Goal: Information Seeking & Learning: Learn about a topic

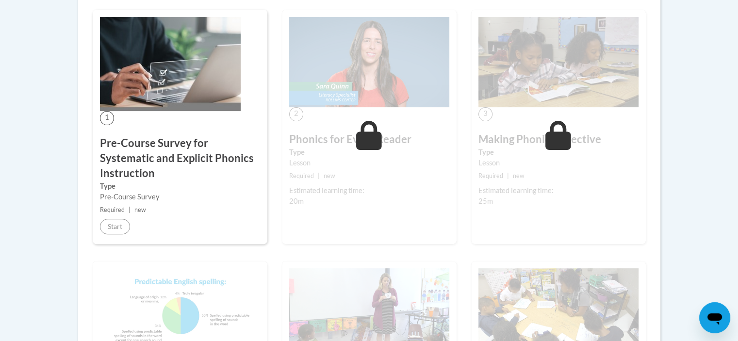
scroll to position [291, 0]
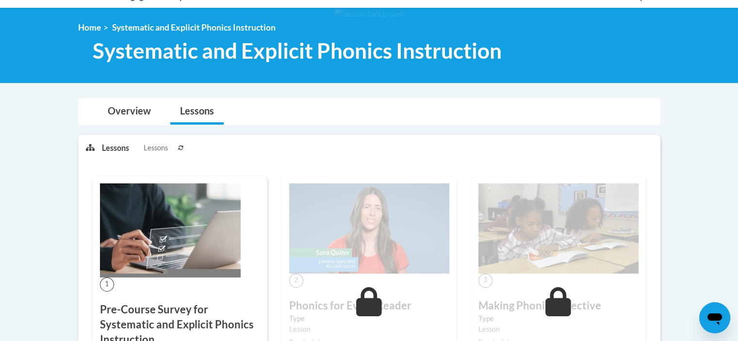
scroll to position [32, 0]
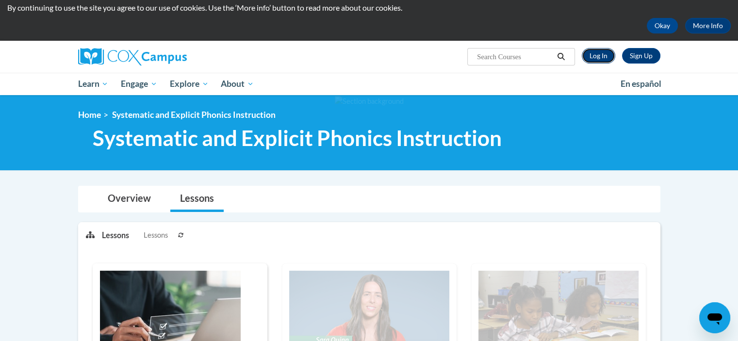
click at [600, 54] on link "Log In" at bounding box center [598, 56] width 33 height 16
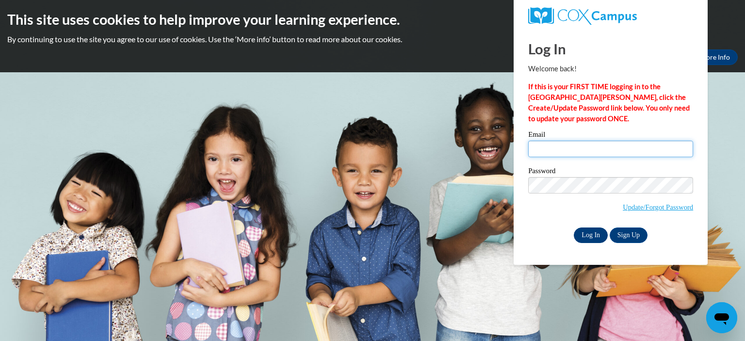
type input "kristin.aldous@my.viu.ca"
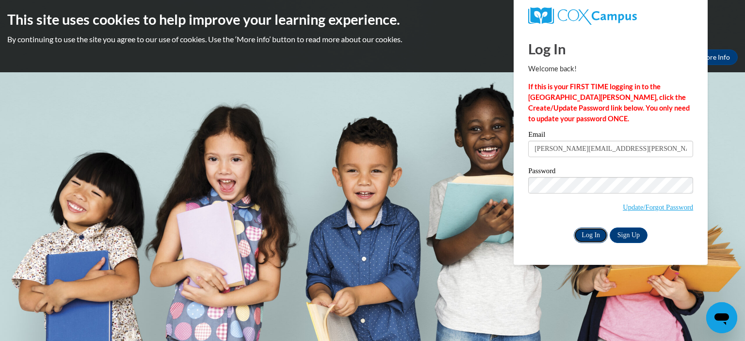
click at [595, 236] on input "Log In" at bounding box center [591, 236] width 34 height 16
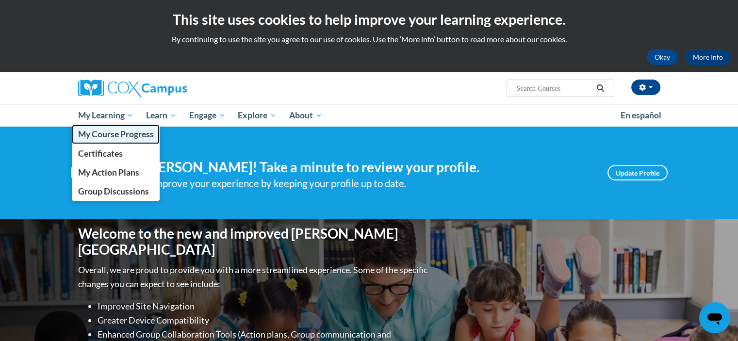
click at [111, 134] on span "My Course Progress" at bounding box center [116, 134] width 76 height 10
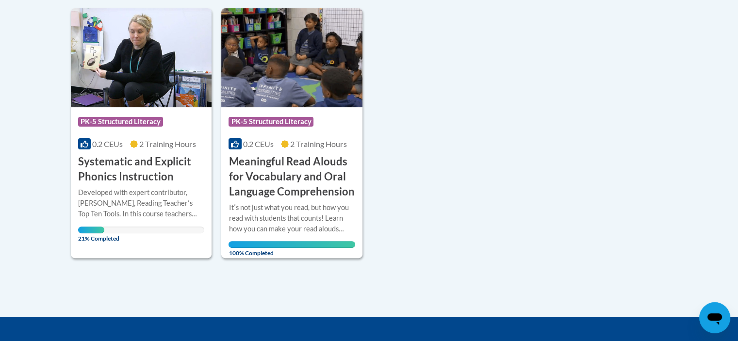
scroll to position [243, 0]
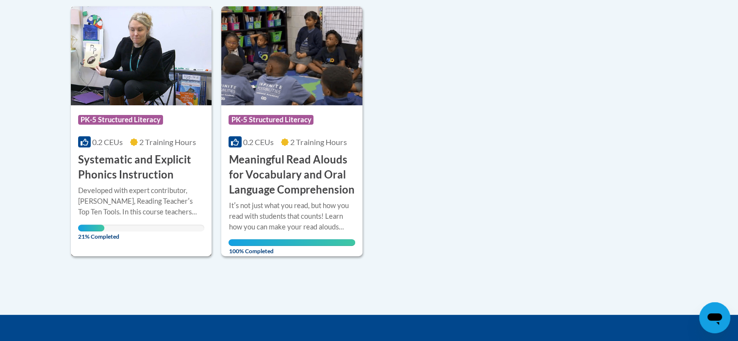
click at [124, 171] on h3 "Systematic and Explicit Phonics Instruction" at bounding box center [141, 167] width 127 height 30
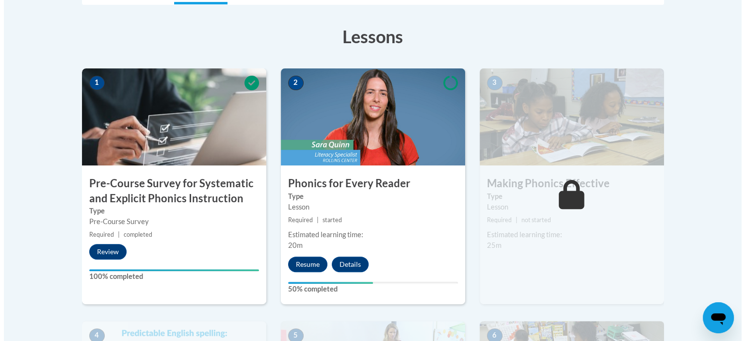
scroll to position [291, 0]
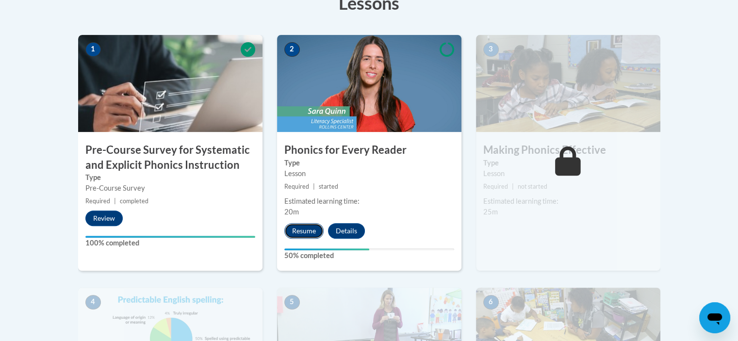
click at [312, 229] on button "Resume" at bounding box center [303, 231] width 39 height 16
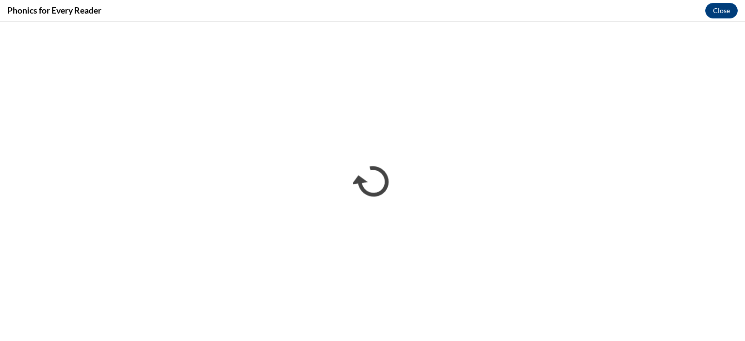
scroll to position [0, 0]
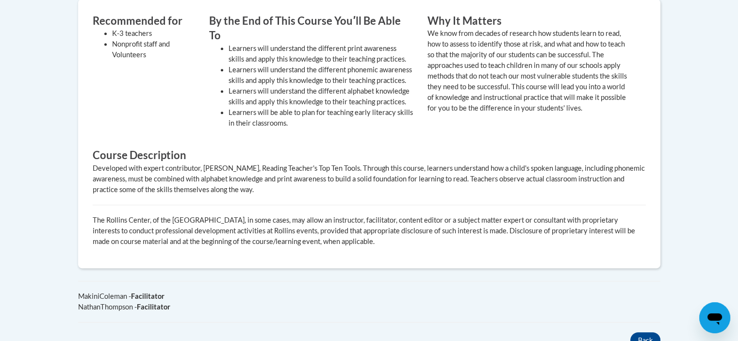
scroll to position [437, 0]
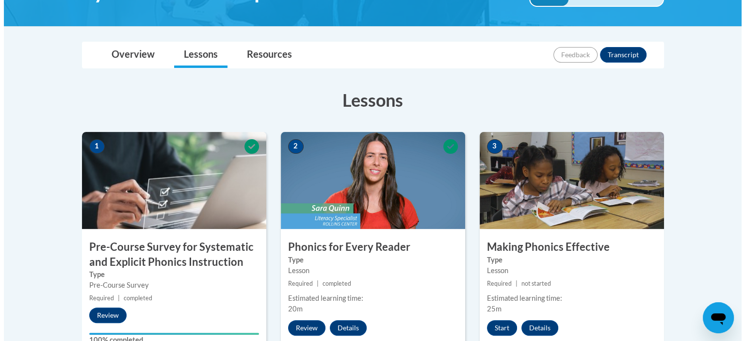
scroll to position [340, 0]
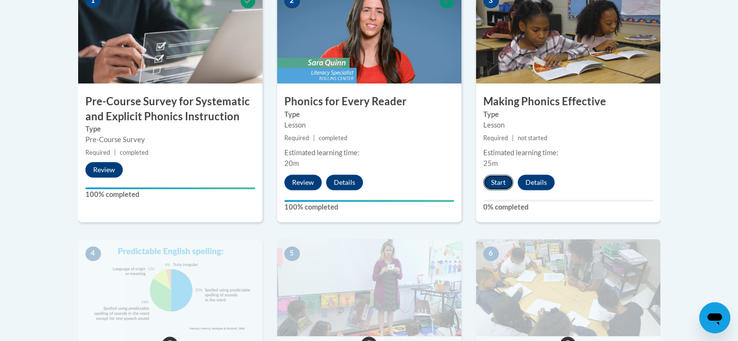
click at [505, 182] on button "Start" at bounding box center [498, 183] width 30 height 16
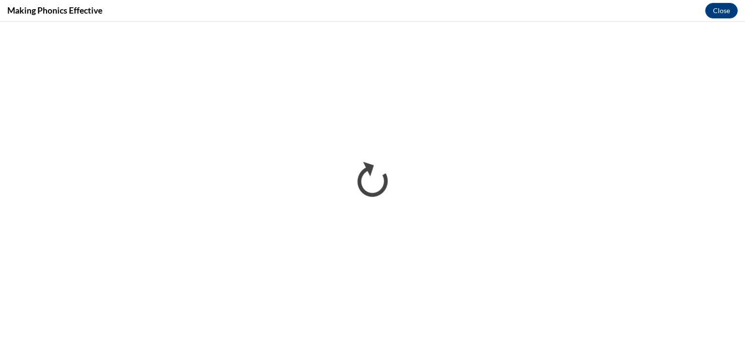
scroll to position [0, 0]
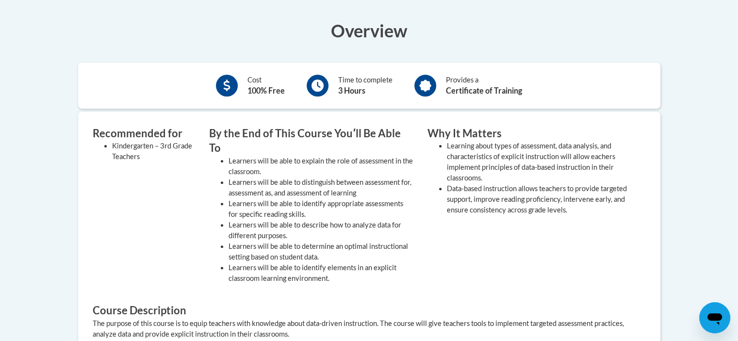
scroll to position [194, 0]
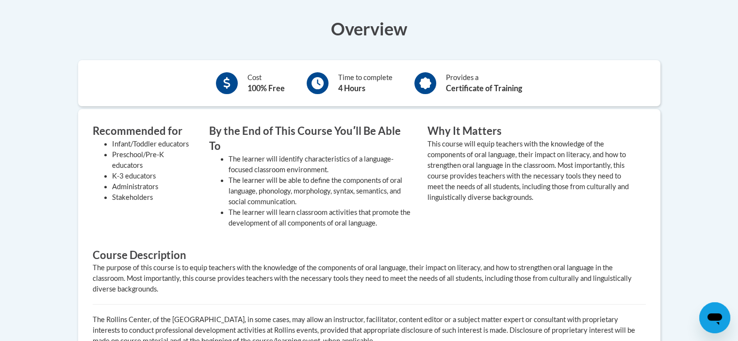
scroll to position [340, 0]
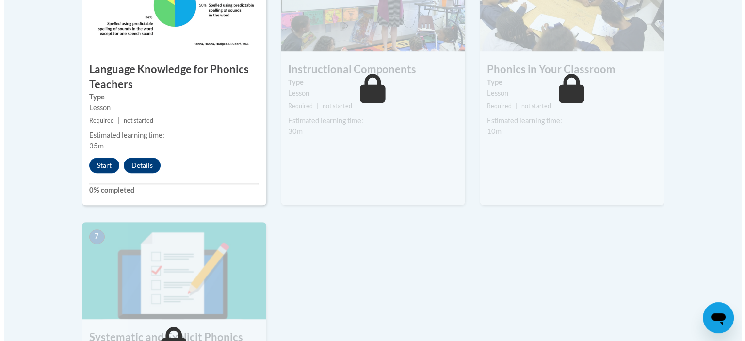
scroll to position [631, 0]
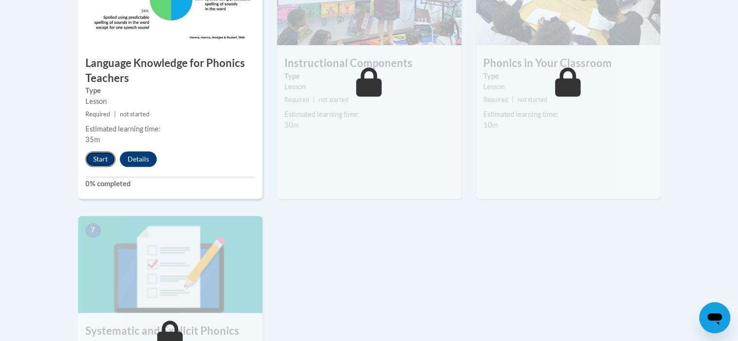
click at [99, 157] on button "Start" at bounding box center [100, 159] width 30 height 16
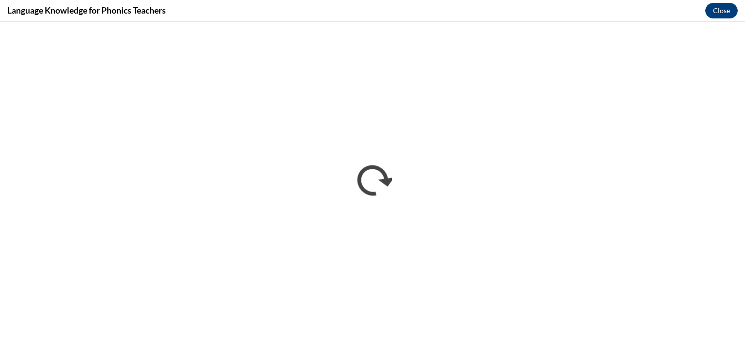
scroll to position [0, 0]
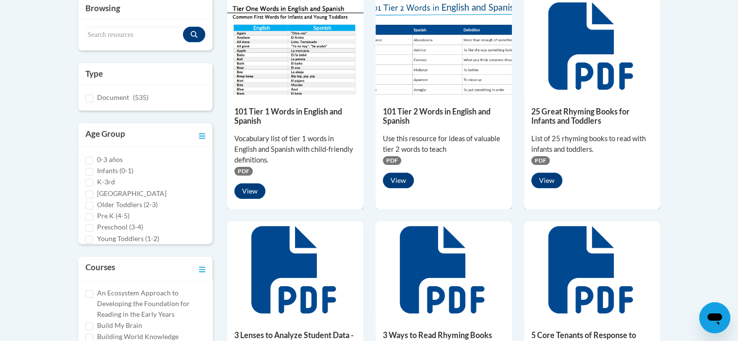
scroll to position [49, 0]
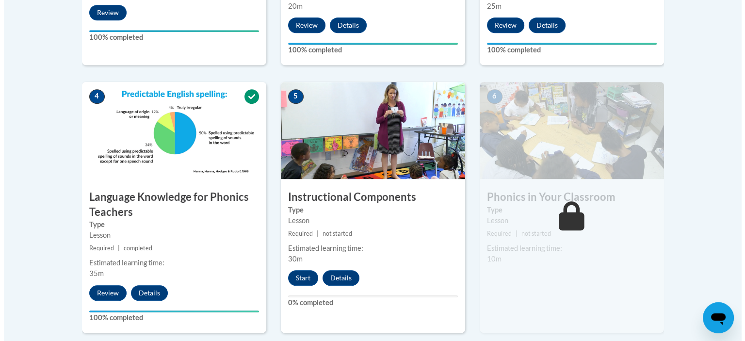
scroll to position [519, 0]
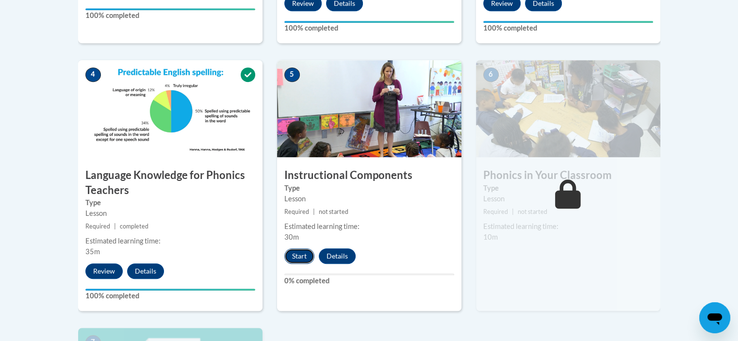
click at [306, 258] on button "Start" at bounding box center [299, 256] width 30 height 16
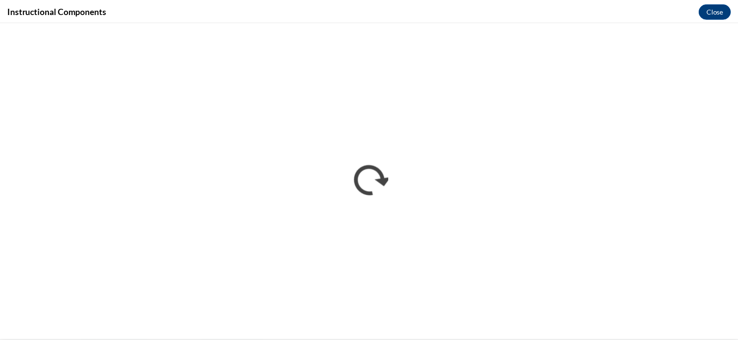
scroll to position [0, 0]
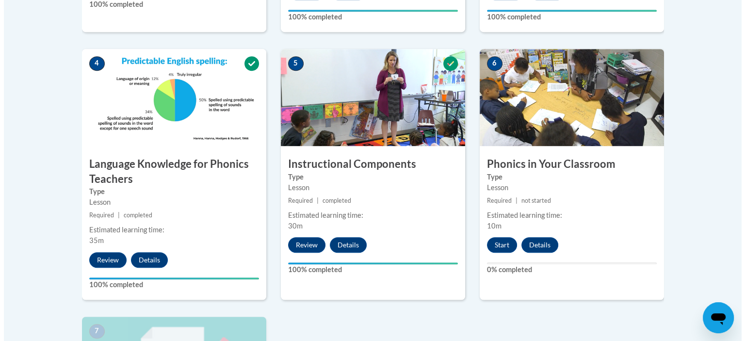
scroll to position [582, 0]
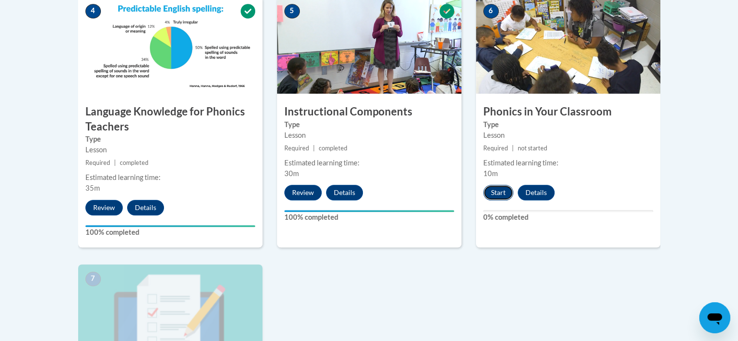
click at [503, 192] on button "Start" at bounding box center [498, 193] width 30 height 16
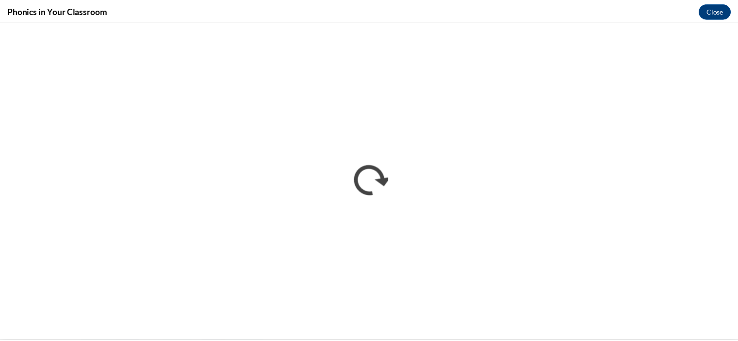
scroll to position [0, 0]
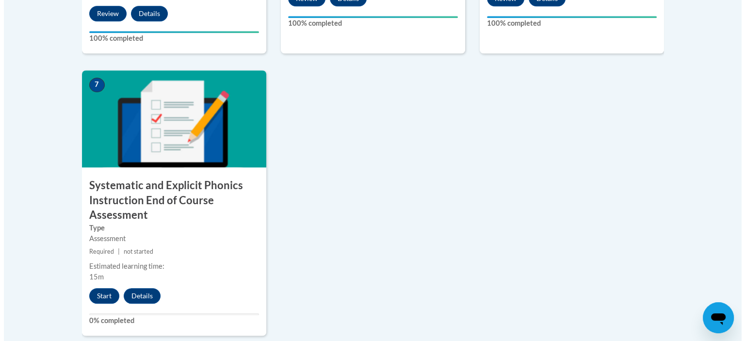
scroll to position [825, 0]
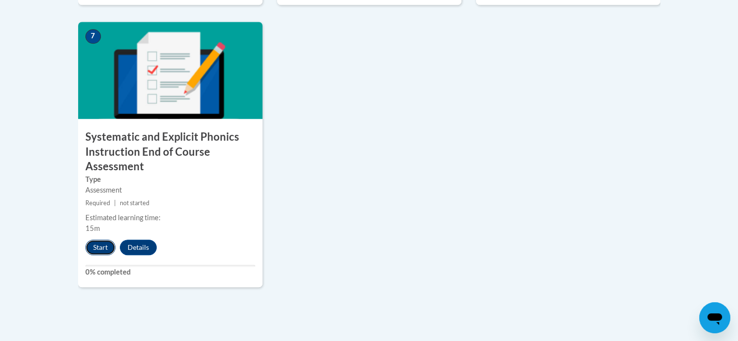
click at [107, 248] on button "Start" at bounding box center [100, 248] width 30 height 16
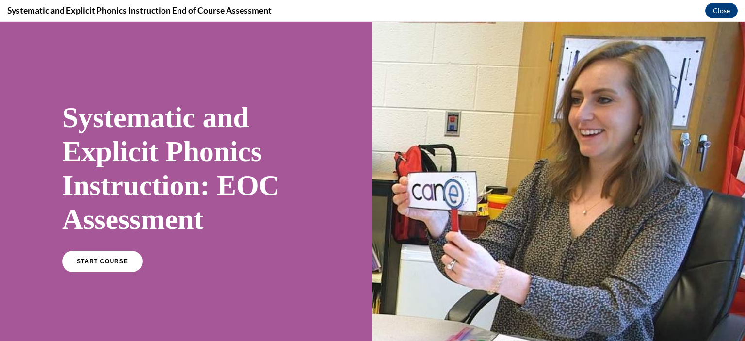
scroll to position [0, 0]
click at [116, 256] on link "START COURSE" at bounding box center [102, 261] width 84 height 22
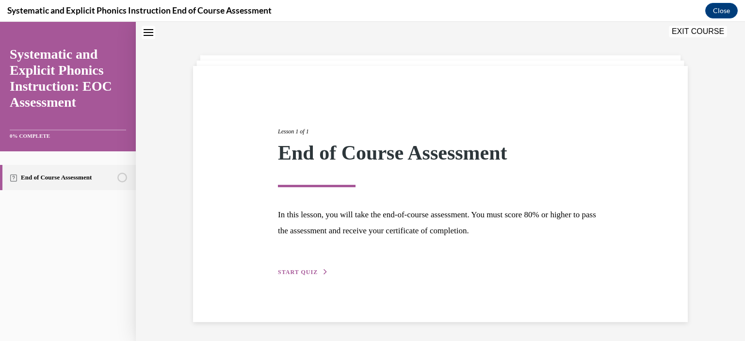
scroll to position [31, 0]
click at [301, 271] on span "START QUIZ" at bounding box center [298, 271] width 40 height 7
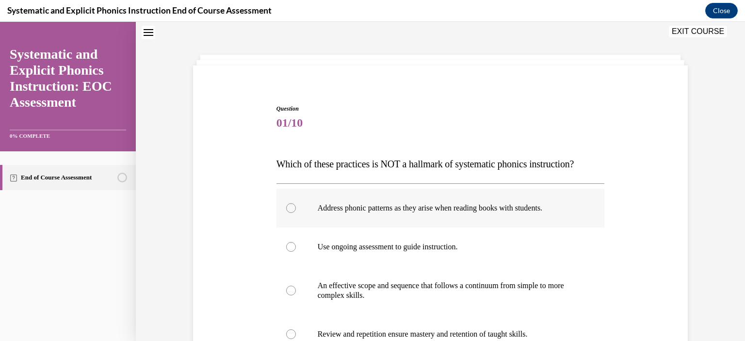
scroll to position [128, 0]
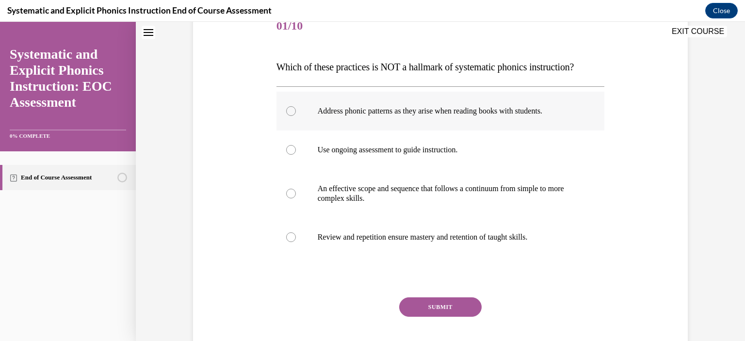
click at [291, 111] on div at bounding box center [291, 111] width 10 height 10
click at [444, 308] on button "SUBMIT" at bounding box center [440, 306] width 82 height 19
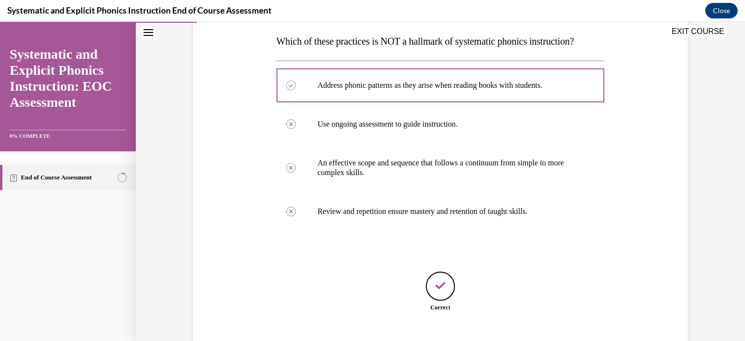
scroll to position [213, 0]
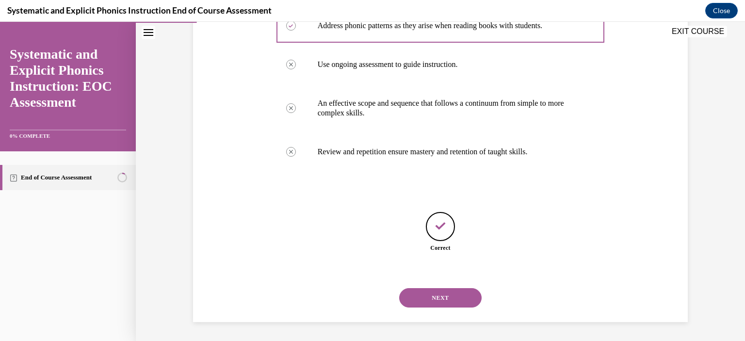
click at [444, 300] on button "NEXT" at bounding box center [440, 297] width 82 height 19
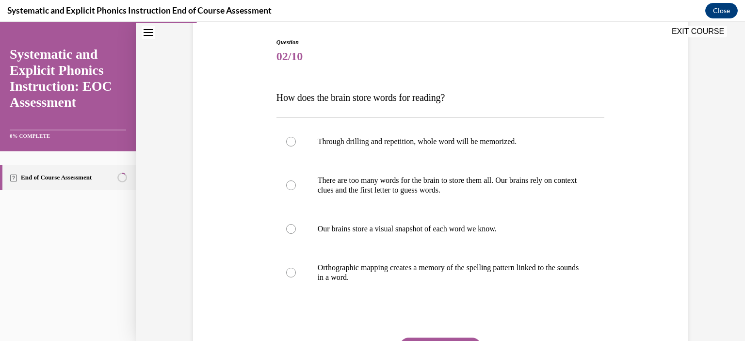
scroll to position [146, 0]
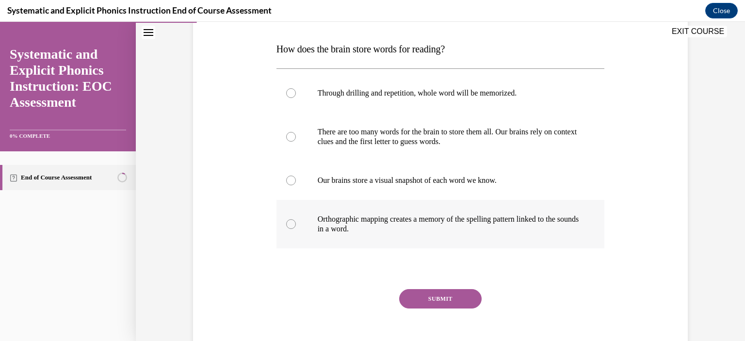
click at [293, 225] on div at bounding box center [441, 224] width 329 height 49
click at [420, 286] on div "Question 02/10 How does the brain store words for reading? Through drilling and…" at bounding box center [441, 178] width 329 height 379
click at [427, 296] on button "SUBMIT" at bounding box center [440, 298] width 82 height 19
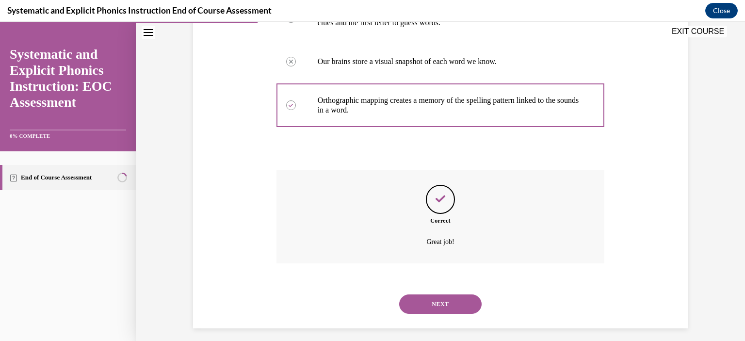
scroll to position [271, 0]
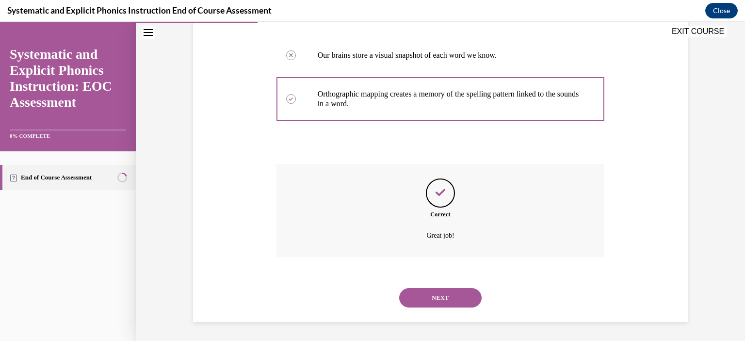
click at [449, 294] on button "NEXT" at bounding box center [440, 297] width 82 height 19
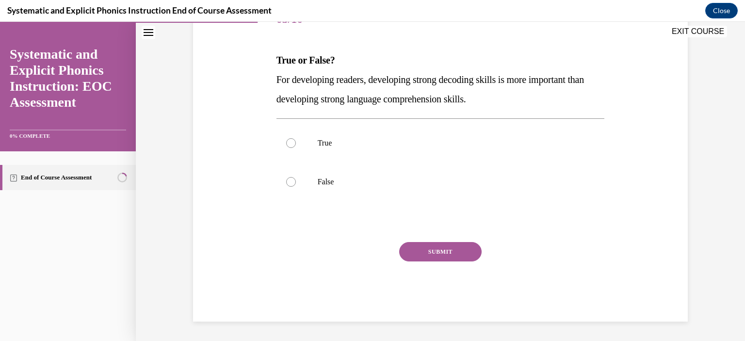
scroll to position [108, 0]
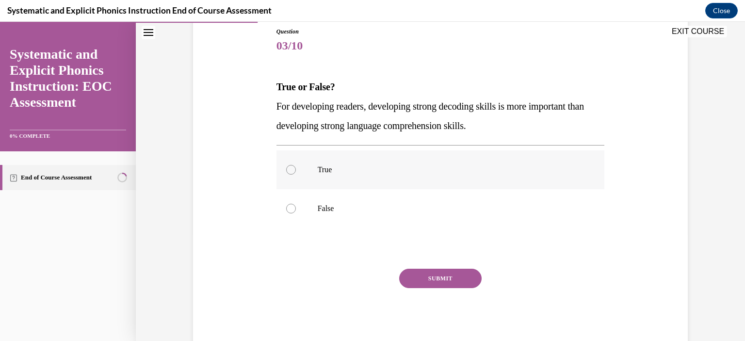
click at [286, 170] on div at bounding box center [291, 170] width 10 height 10
click at [462, 280] on button "SUBMIT" at bounding box center [440, 278] width 82 height 19
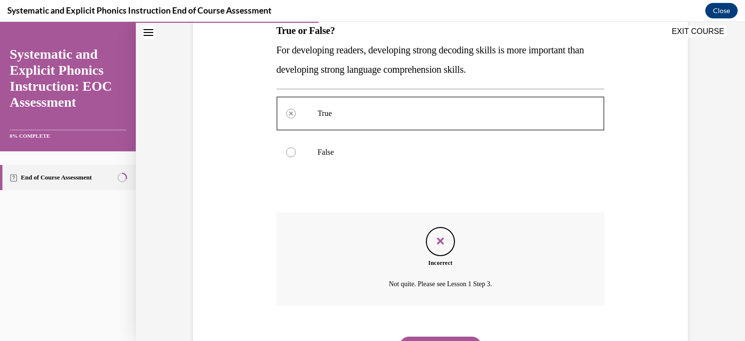
scroll to position [213, 0]
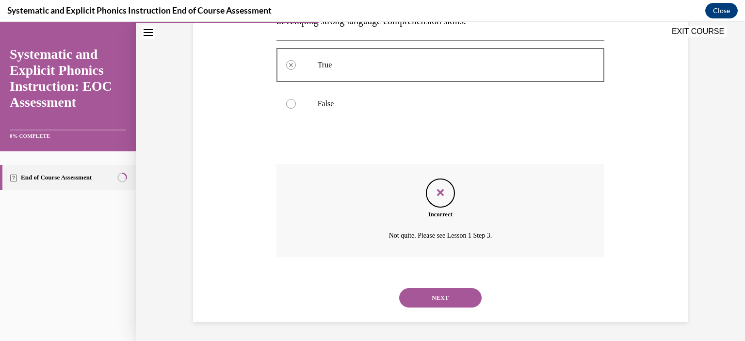
click at [450, 298] on button "NEXT" at bounding box center [440, 297] width 82 height 19
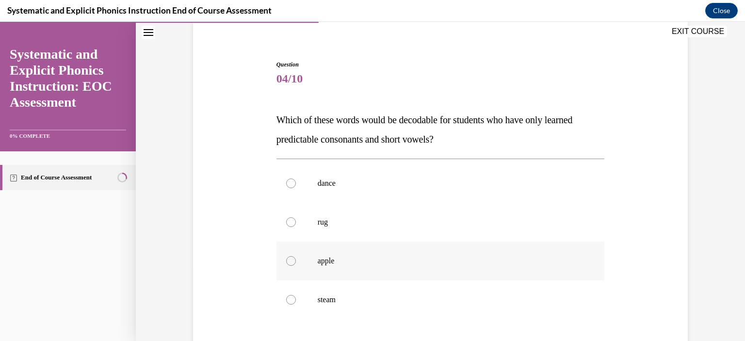
scroll to position [97, 0]
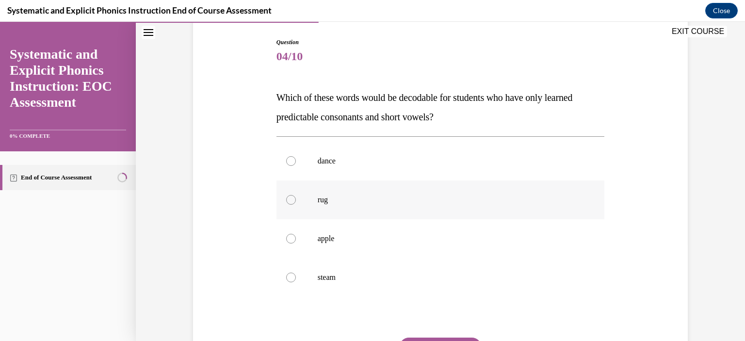
click at [287, 199] on div at bounding box center [291, 200] width 10 height 10
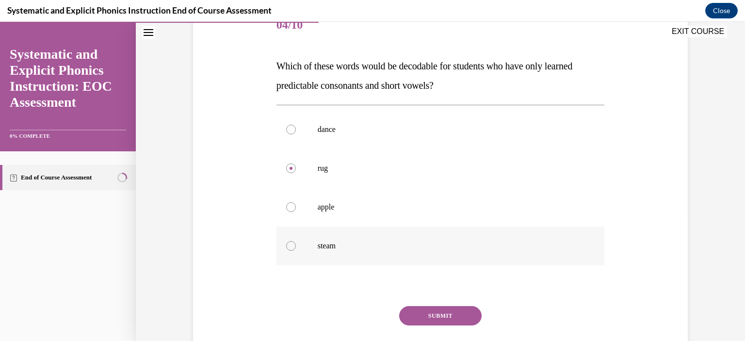
scroll to position [146, 0]
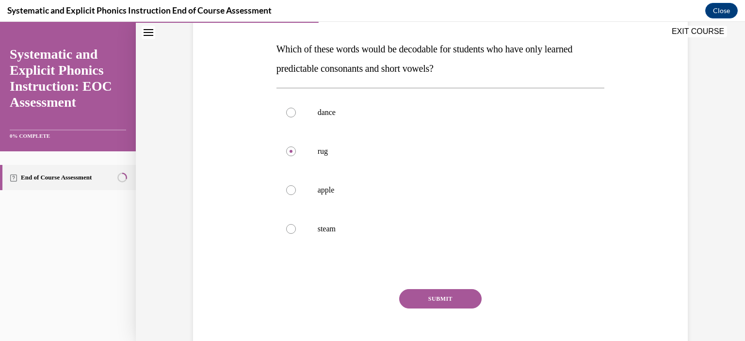
click at [440, 298] on button "SUBMIT" at bounding box center [440, 298] width 82 height 19
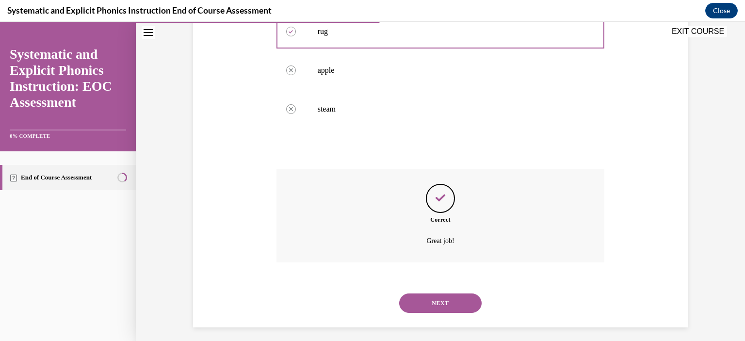
scroll to position [271, 0]
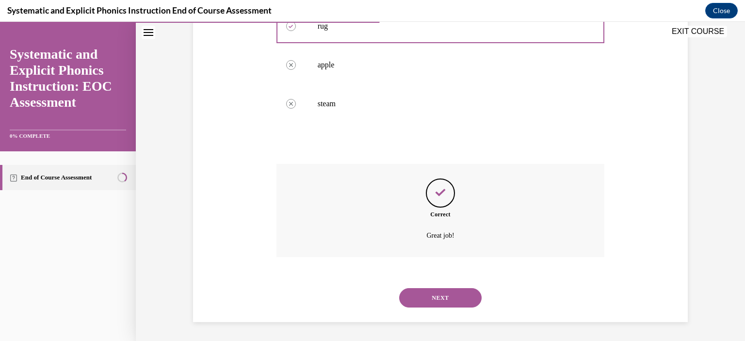
click at [442, 296] on button "NEXT" at bounding box center [440, 297] width 82 height 19
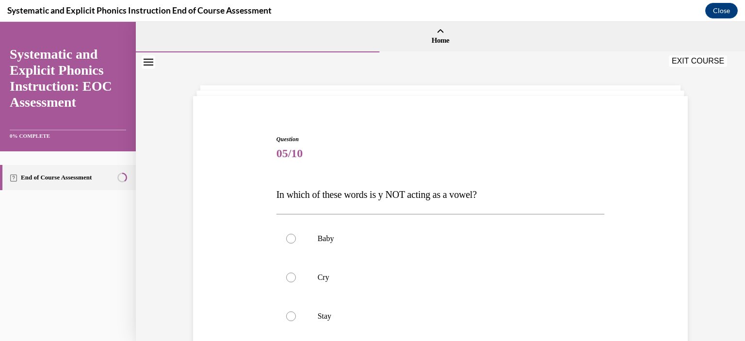
scroll to position [97, 0]
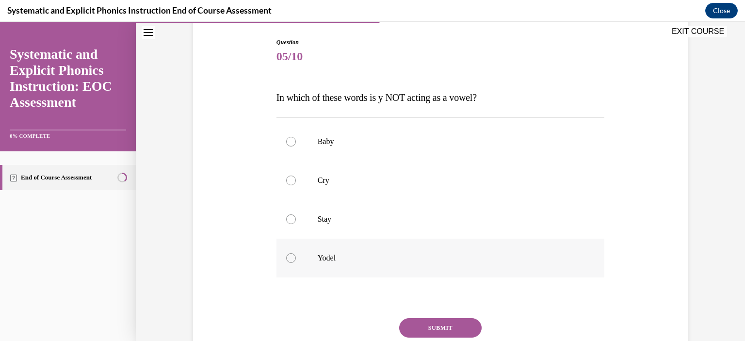
click at [288, 259] on div at bounding box center [291, 258] width 10 height 10
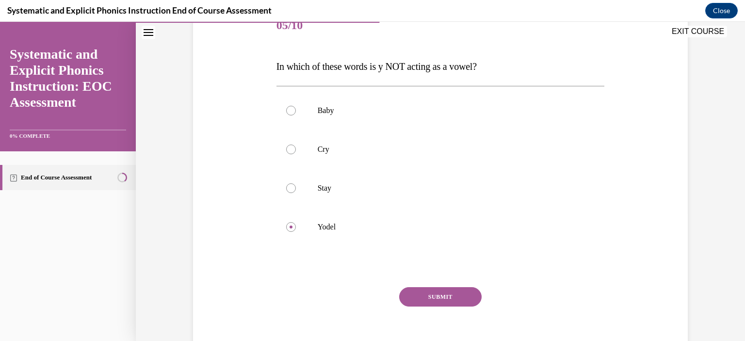
scroll to position [146, 0]
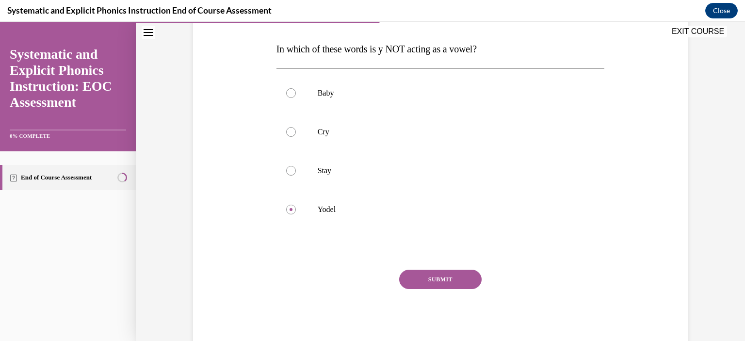
click at [449, 279] on button "SUBMIT" at bounding box center [440, 279] width 82 height 19
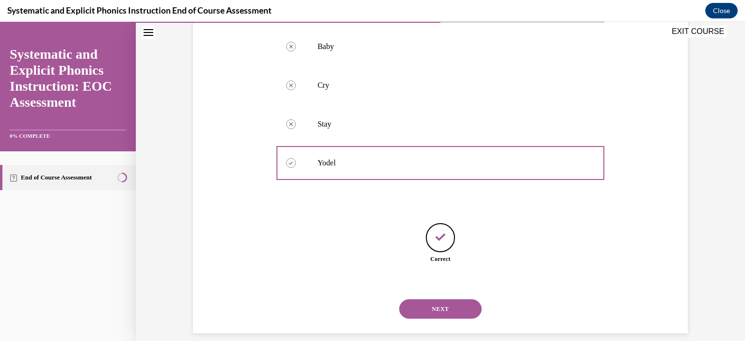
scroll to position [203, 0]
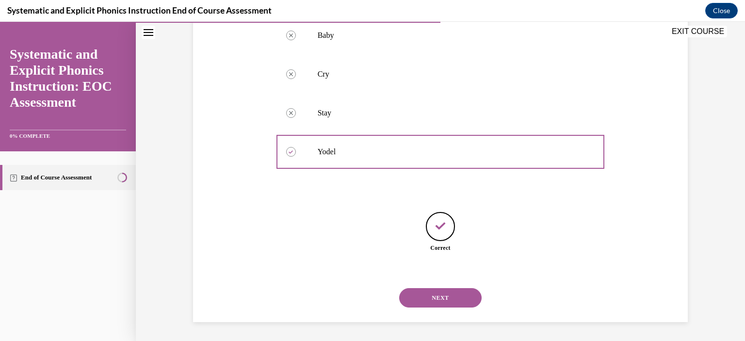
click at [437, 300] on button "NEXT" at bounding box center [440, 297] width 82 height 19
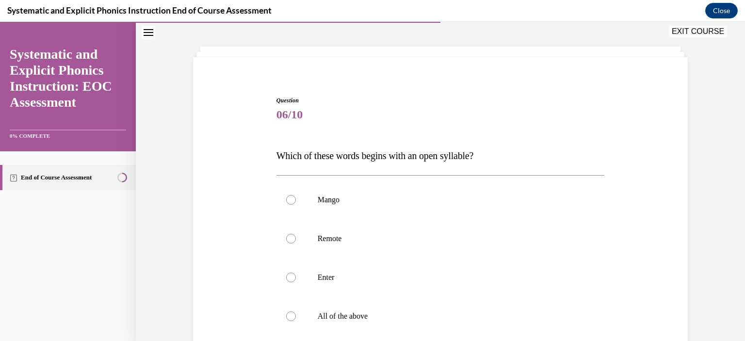
scroll to position [97, 0]
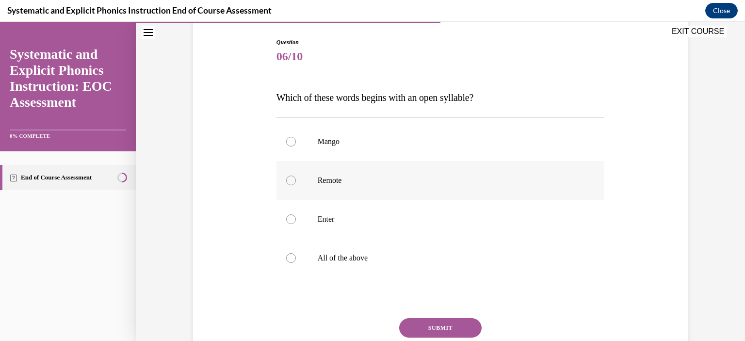
click at [291, 186] on div at bounding box center [441, 180] width 329 height 39
click at [443, 326] on button "SUBMIT" at bounding box center [440, 327] width 82 height 19
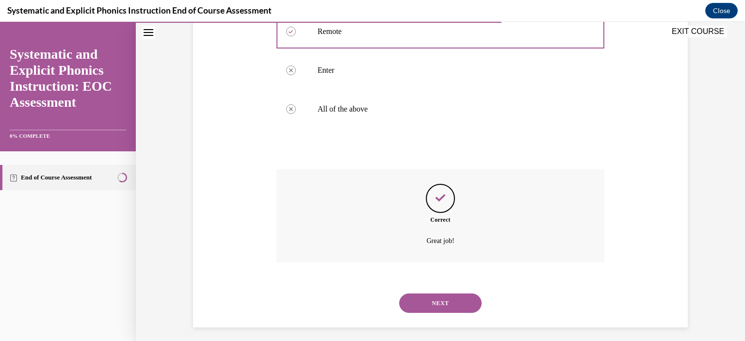
scroll to position [251, 0]
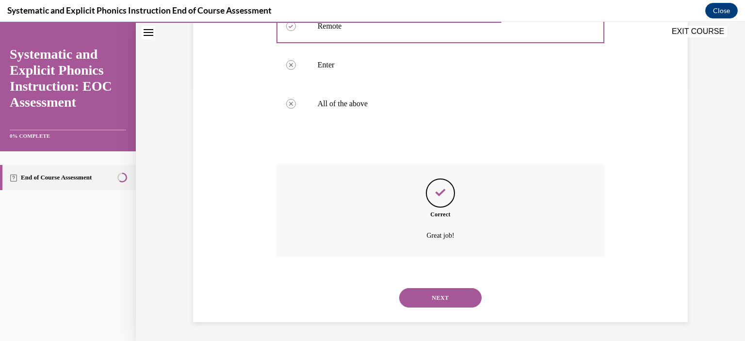
click at [439, 297] on button "NEXT" at bounding box center [440, 297] width 82 height 19
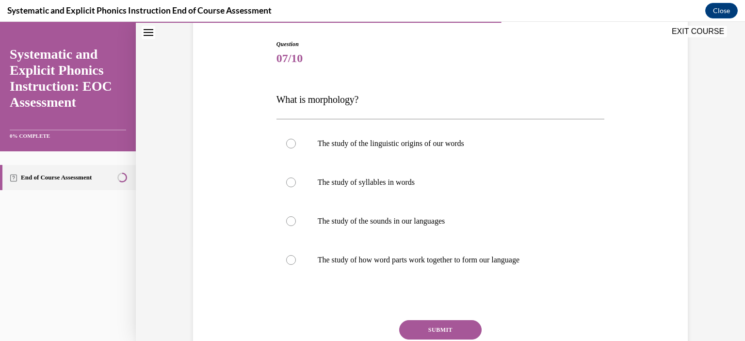
scroll to position [97, 0]
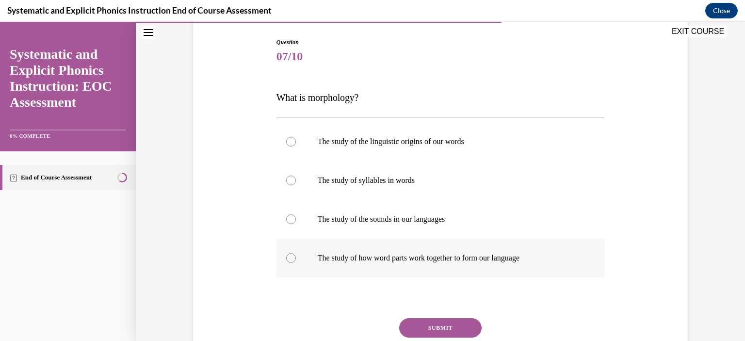
click at [287, 260] on div at bounding box center [291, 258] width 10 height 10
click at [423, 325] on button "SUBMIT" at bounding box center [440, 327] width 82 height 19
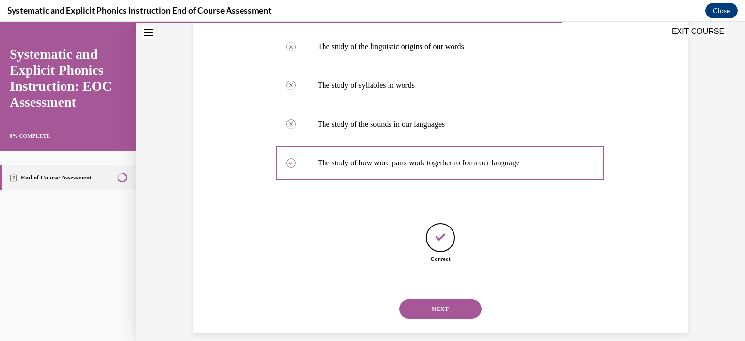
scroll to position [203, 0]
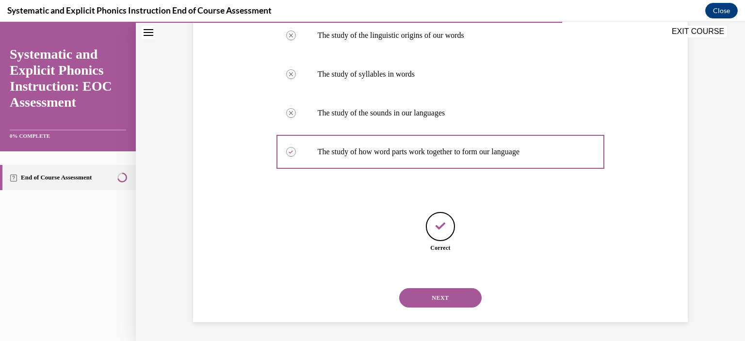
click at [448, 296] on button "NEXT" at bounding box center [440, 297] width 82 height 19
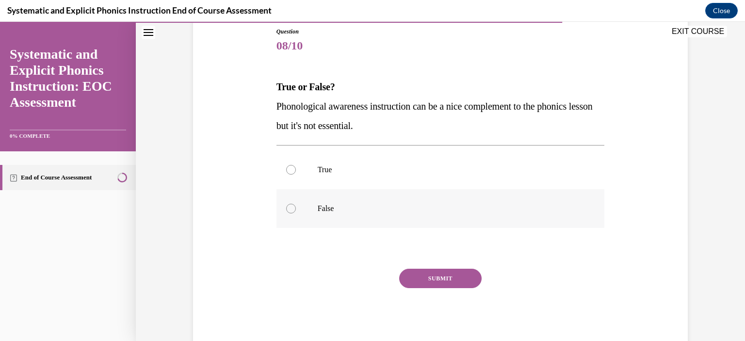
click at [286, 209] on div at bounding box center [291, 209] width 10 height 10
click at [454, 282] on button "SUBMIT" at bounding box center [440, 278] width 82 height 19
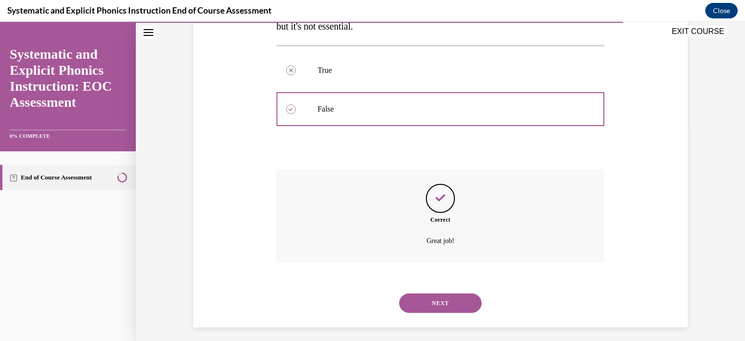
scroll to position [213, 0]
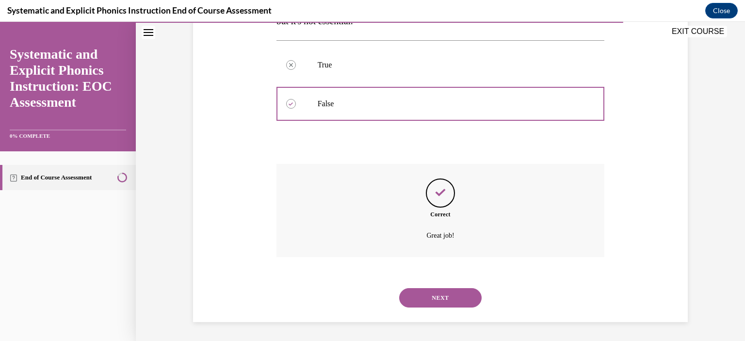
click at [448, 294] on button "NEXT" at bounding box center [440, 297] width 82 height 19
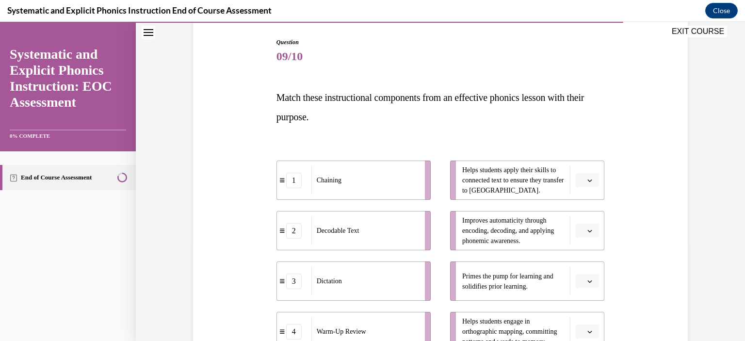
scroll to position [146, 0]
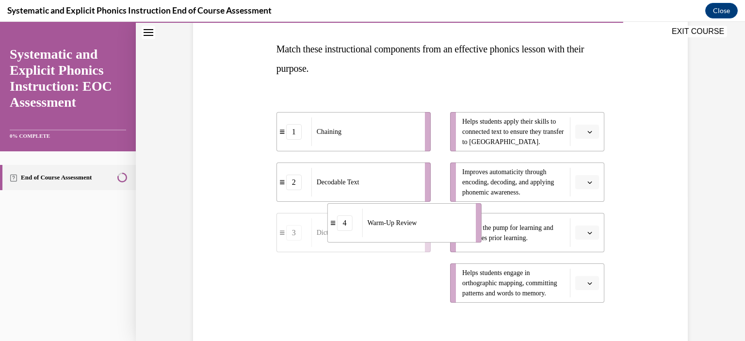
drag, startPoint x: 378, startPoint y: 296, endPoint x: 429, endPoint y: 236, distance: 78.8
click at [429, 236] on div "Warm-Up Review" at bounding box center [415, 223] width 107 height 29
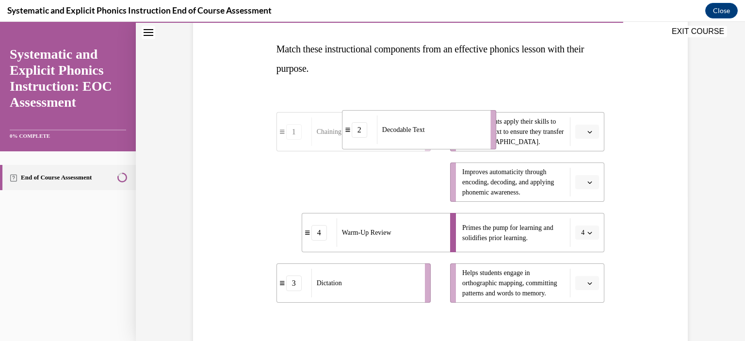
drag, startPoint x: 390, startPoint y: 188, endPoint x: 456, endPoint y: 135, distance: 83.9
click at [456, 135] on div "Decodable Text" at bounding box center [430, 129] width 107 height 29
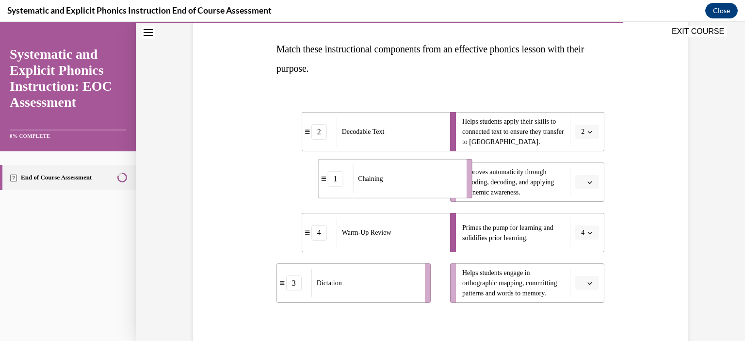
drag, startPoint x: 379, startPoint y: 186, endPoint x: 421, endPoint y: 182, distance: 41.9
click at [421, 182] on div "Chaining" at bounding box center [406, 179] width 107 height 29
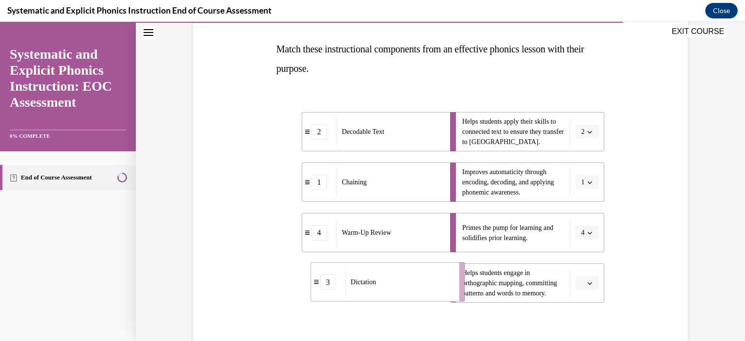
drag, startPoint x: 423, startPoint y: 295, endPoint x: 458, endPoint y: 293, distance: 35.0
click at [458, 293] on li "3 Dictation" at bounding box center [388, 282] width 154 height 39
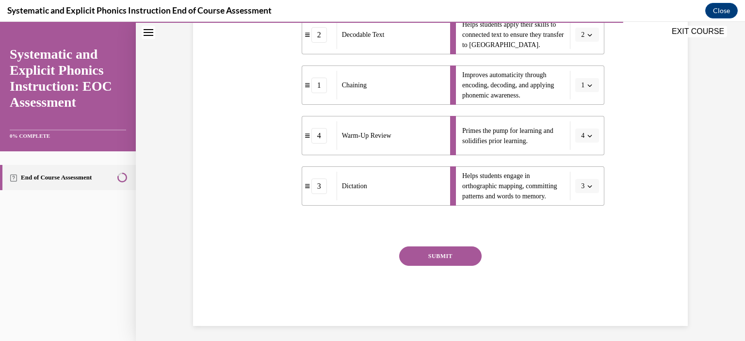
click at [434, 256] on button "SUBMIT" at bounding box center [440, 256] width 82 height 19
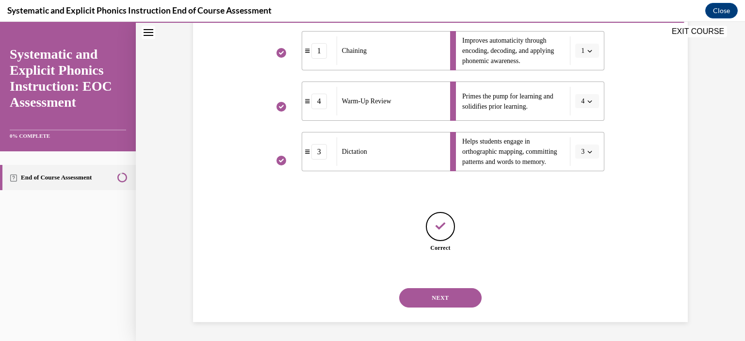
scroll to position [278, 0]
click at [442, 299] on button "NEXT" at bounding box center [440, 297] width 82 height 19
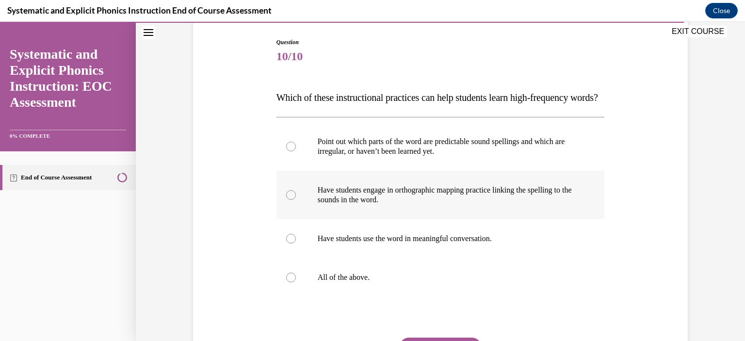
scroll to position [146, 0]
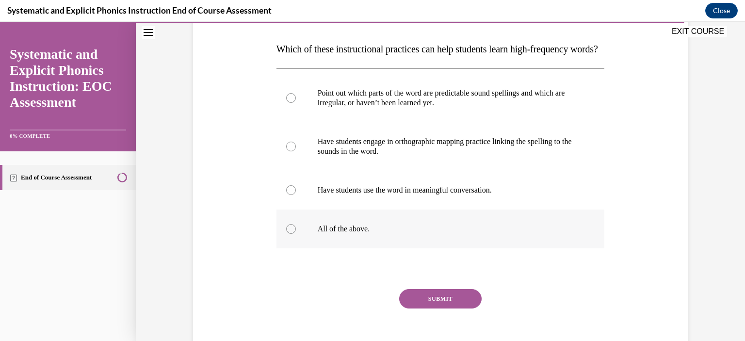
click at [286, 234] on div at bounding box center [291, 229] width 10 height 10
click at [444, 309] on button "SUBMIT" at bounding box center [440, 298] width 82 height 19
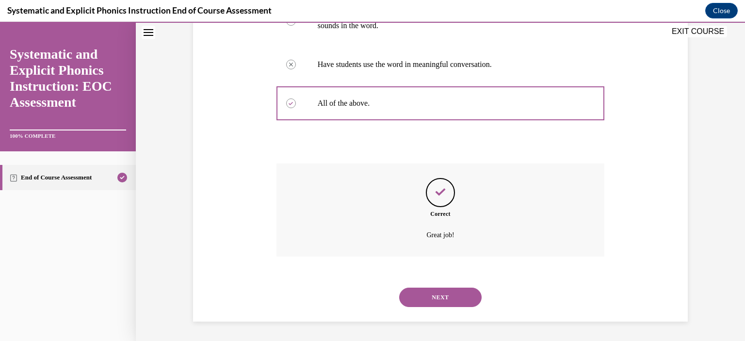
scroll to position [290, 0]
click at [448, 296] on button "NEXT" at bounding box center [440, 297] width 82 height 19
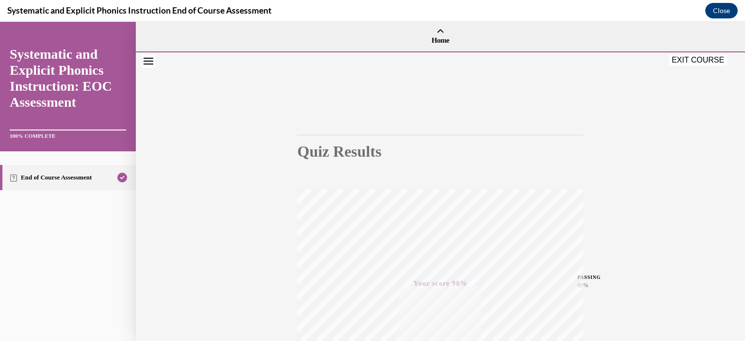
scroll to position [178, 0]
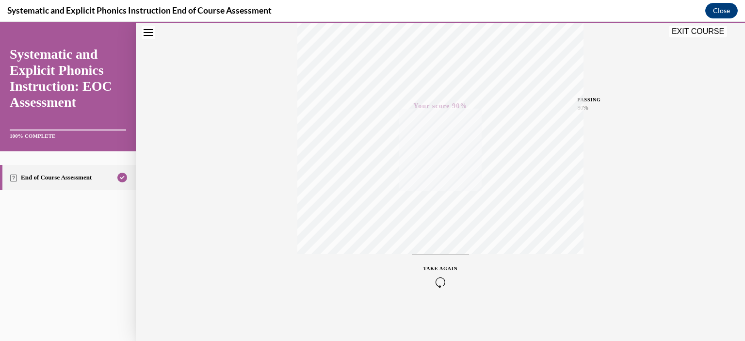
click at [696, 28] on button "EXIT COURSE" at bounding box center [698, 32] width 58 height 12
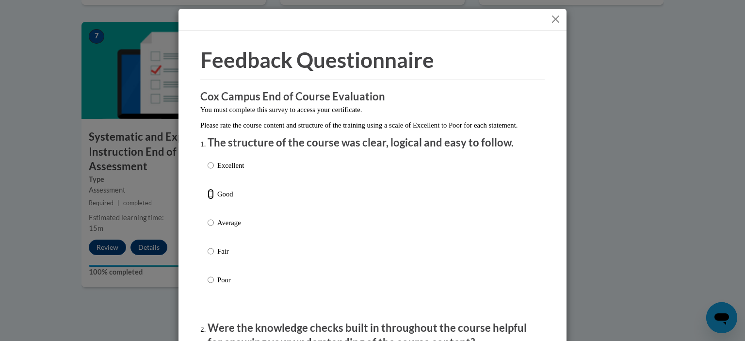
click at [208, 199] on input "Good" at bounding box center [211, 194] width 6 height 11
radio input "true"
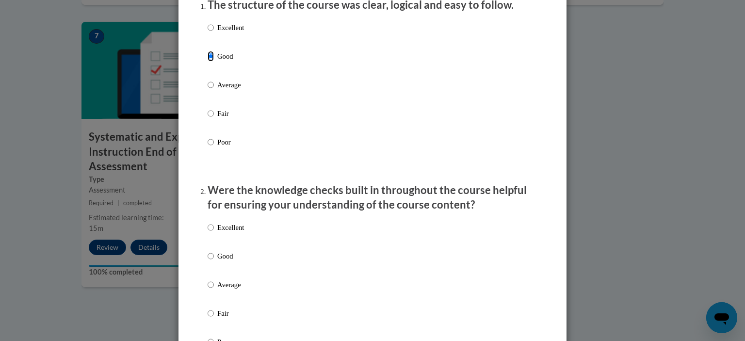
scroll to position [146, 0]
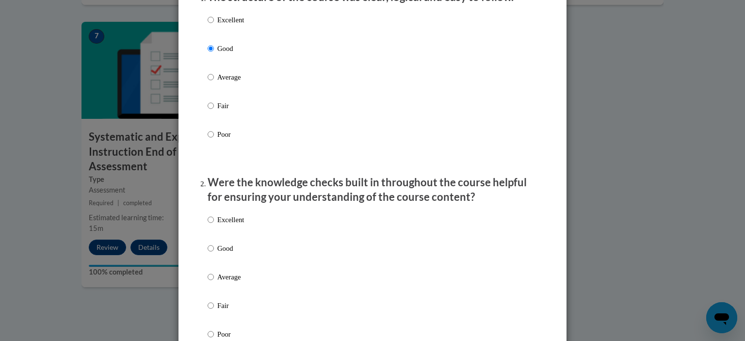
click at [217, 254] on p "Good" at bounding box center [230, 248] width 27 height 11
click at [214, 254] on input "Good" at bounding box center [211, 248] width 6 height 11
radio input "true"
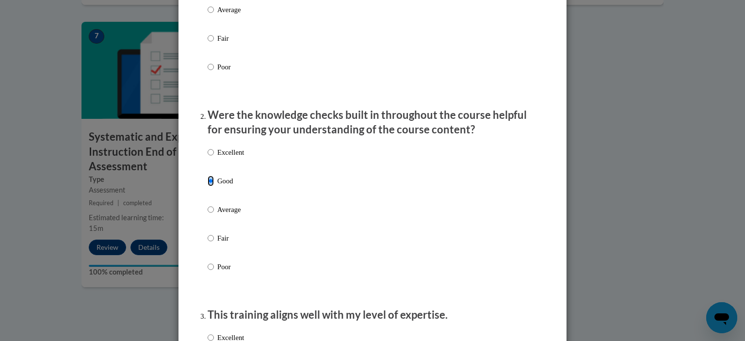
scroll to position [291, 0]
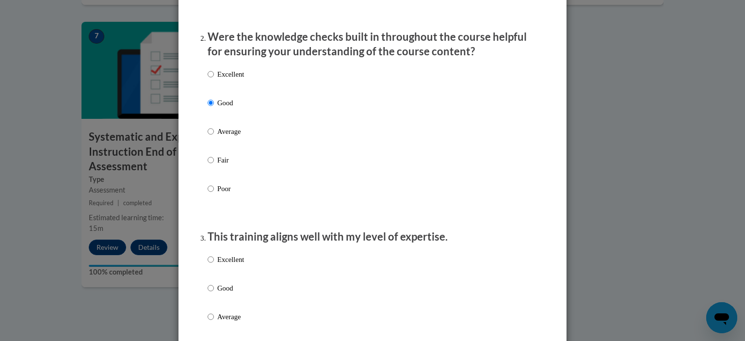
click at [218, 294] on p "Good" at bounding box center [230, 288] width 27 height 11
click at [214, 294] on input "Good" at bounding box center [211, 288] width 6 height 11
radio input "true"
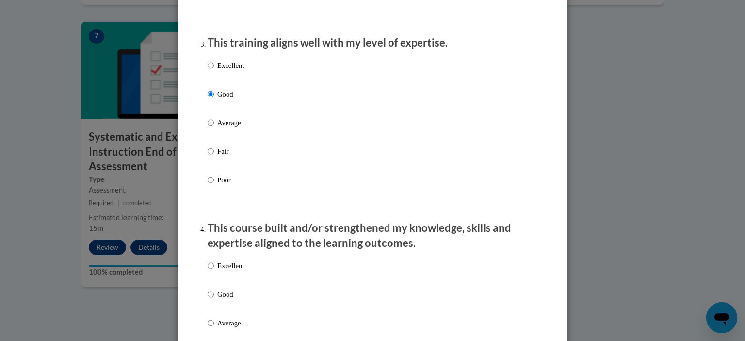
click at [220, 300] on p "Good" at bounding box center [230, 294] width 27 height 11
click at [214, 300] on input "Good" at bounding box center [211, 294] width 6 height 11
radio input "true"
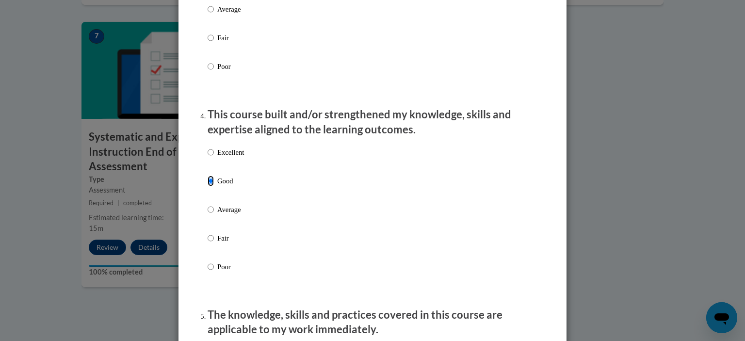
scroll to position [728, 0]
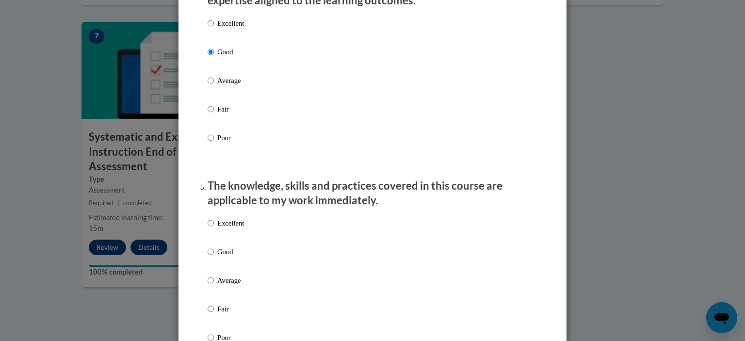
click at [224, 269] on label "Good" at bounding box center [226, 260] width 36 height 26
click at [214, 257] on input "Good" at bounding box center [211, 252] width 6 height 11
radio input "true"
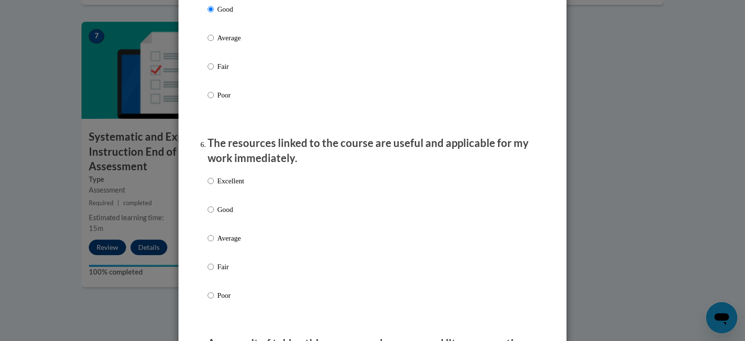
click at [218, 215] on p "Good" at bounding box center [230, 209] width 27 height 11
click at [214, 215] on input "Good" at bounding box center [211, 209] width 6 height 11
radio input "true"
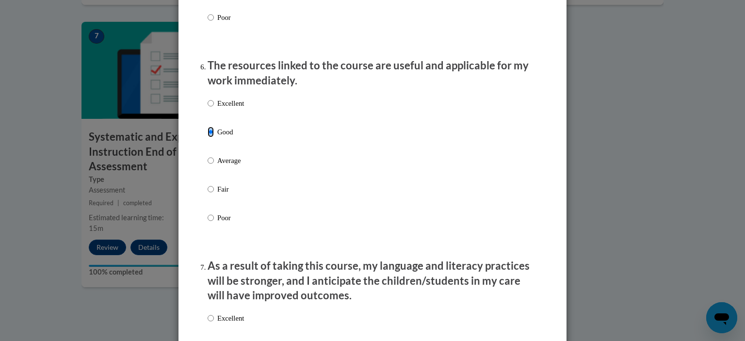
scroll to position [1165, 0]
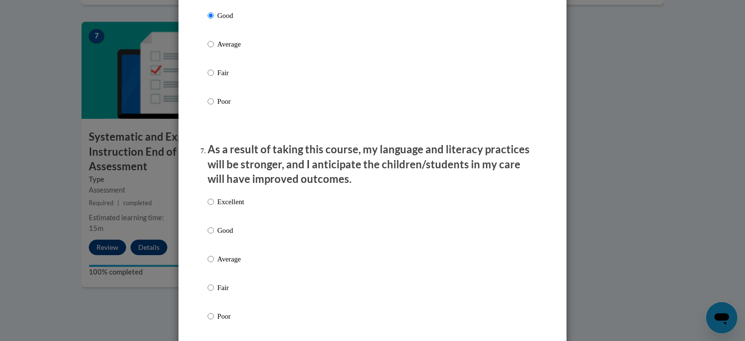
click at [221, 236] on p "Good" at bounding box center [230, 230] width 27 height 11
click at [214, 236] on input "Good" at bounding box center [211, 230] width 6 height 11
radio input "true"
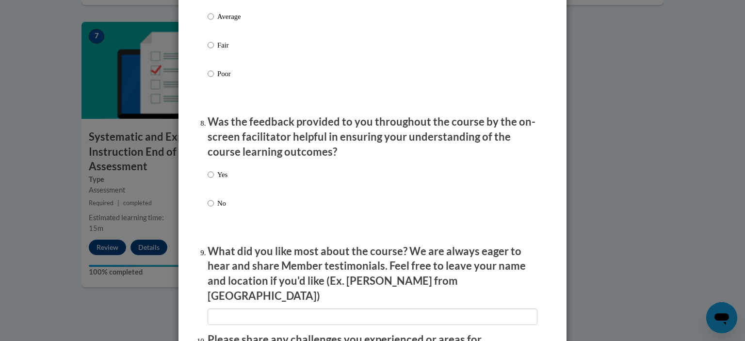
click at [212, 186] on label "Yes" at bounding box center [218, 182] width 20 height 26
click at [212, 180] on input "Yes" at bounding box center [211, 174] width 6 height 11
radio input "true"
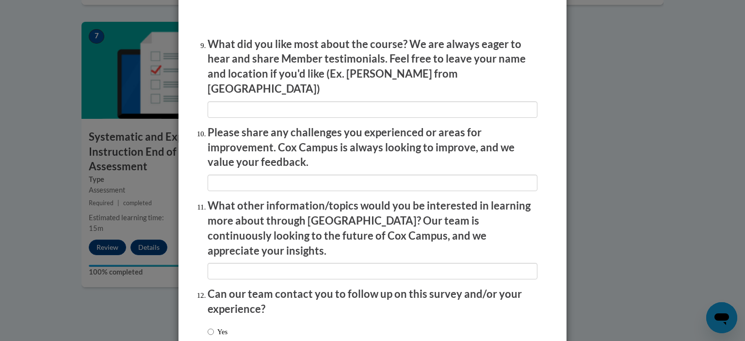
scroll to position [1679, 0]
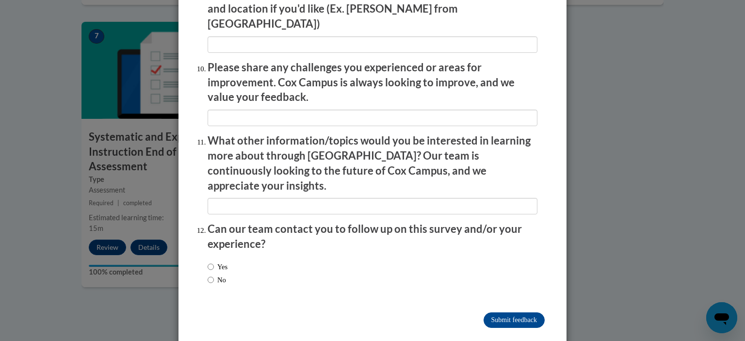
click at [213, 275] on label "No" at bounding box center [217, 280] width 18 height 11
click at [213, 275] on input "No" at bounding box center [211, 280] width 6 height 11
radio input "true"
click at [503, 313] on input "Submit feedback" at bounding box center [514, 321] width 61 height 16
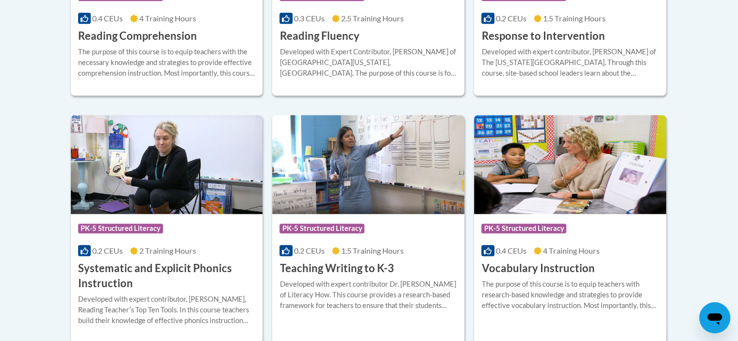
scroll to position [1116, 0]
